Goal: Navigation & Orientation: Find specific page/section

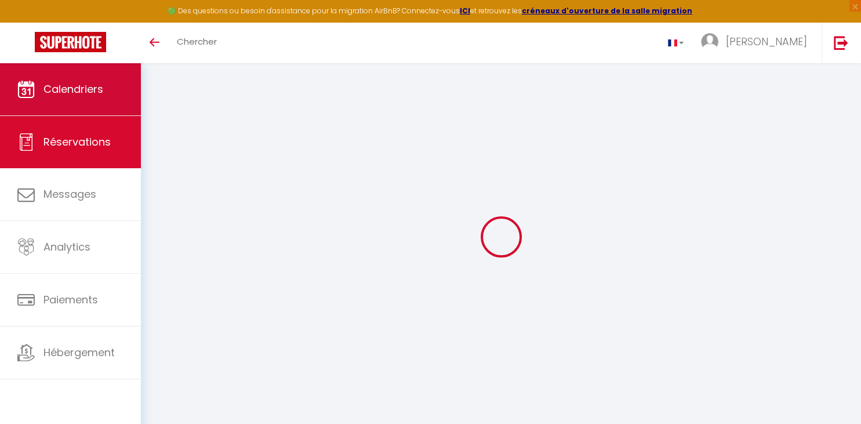
click at [90, 88] on span "Calendriers" at bounding box center [73, 89] width 60 height 14
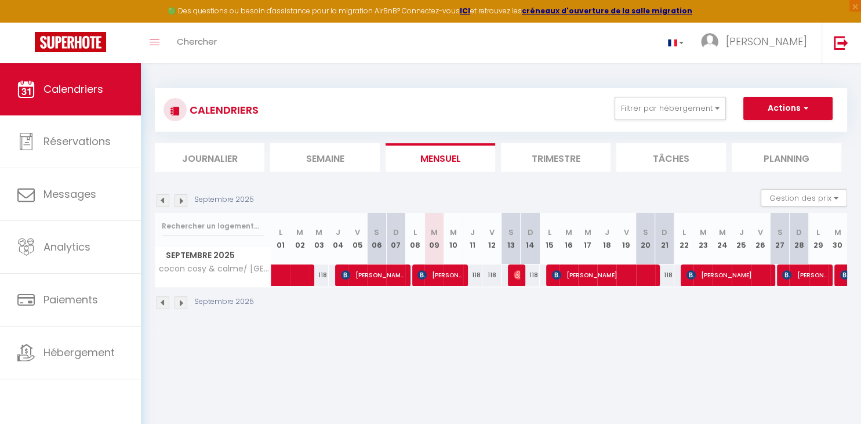
click at [184, 201] on img at bounding box center [180, 200] width 13 height 13
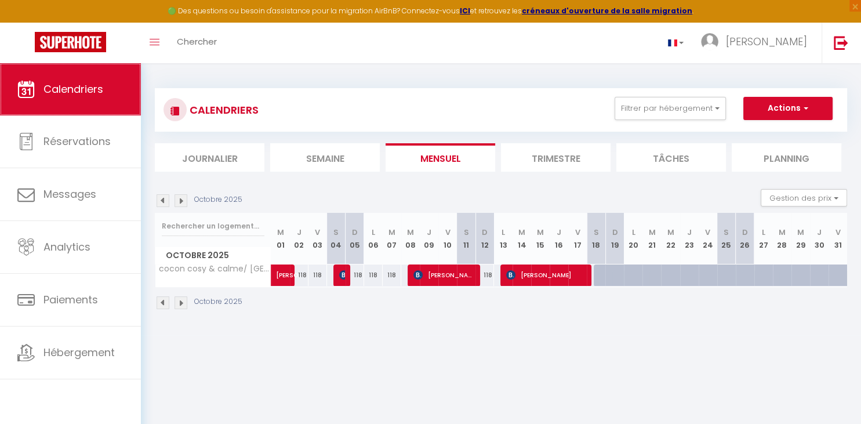
click at [86, 81] on link "Calendriers" at bounding box center [70, 89] width 141 height 52
click at [79, 88] on span "Calendriers" at bounding box center [73, 89] width 60 height 14
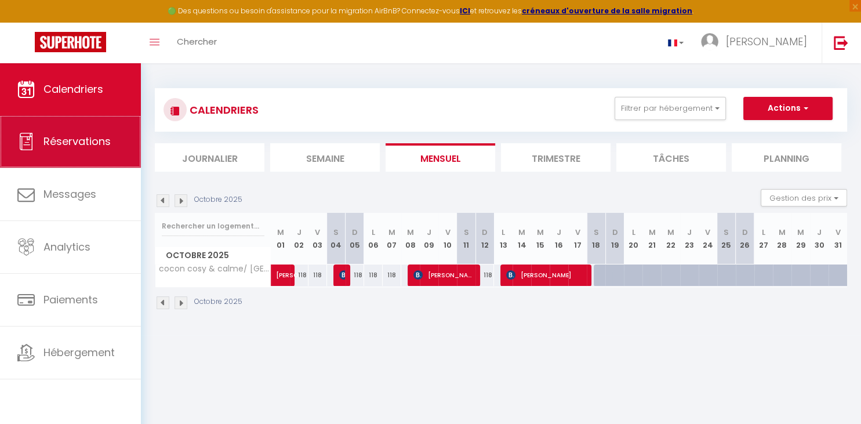
click at [83, 152] on link "Réservations" at bounding box center [70, 141] width 141 height 52
select select "not_cancelled"
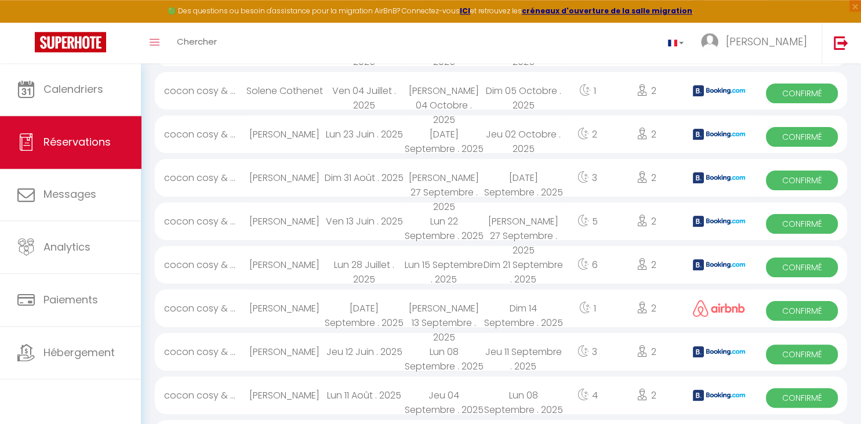
scroll to position [208, 0]
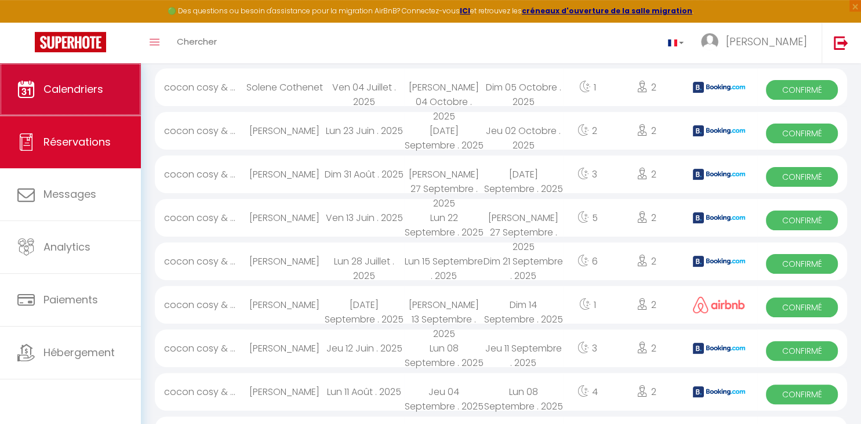
click at [69, 88] on span "Calendriers" at bounding box center [73, 89] width 60 height 14
